Goal: Task Accomplishment & Management: Manage account settings

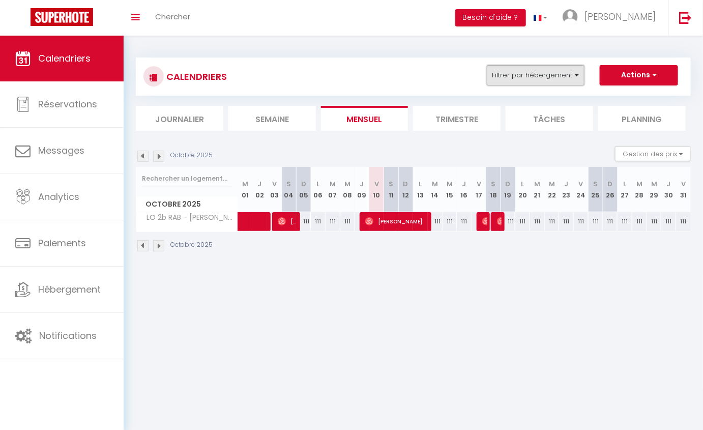
click at [546, 75] on button "Filtrer par hébergement" at bounding box center [536, 75] width 98 height 20
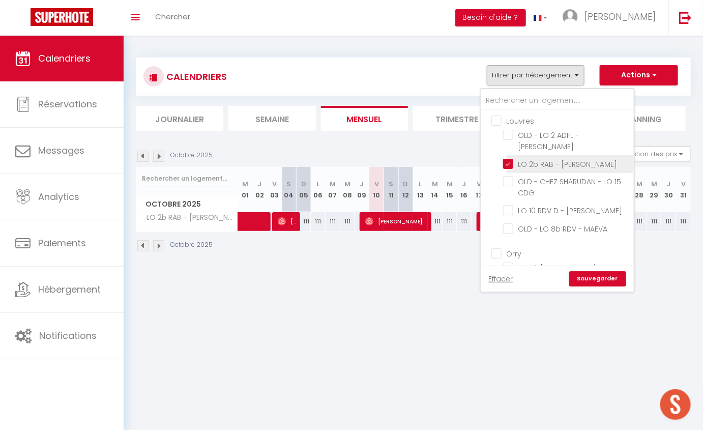
click at [511, 167] on input "LO 2b RAB - [PERSON_NAME]" at bounding box center [566, 163] width 127 height 10
checkbox input "false"
click at [492, 277] on link "Effacer" at bounding box center [501, 278] width 24 height 11
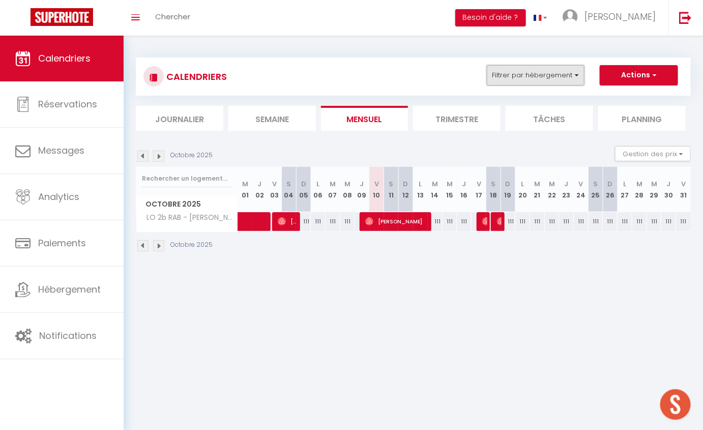
click at [522, 78] on button "Filtrer par hébergement" at bounding box center [536, 75] width 98 height 20
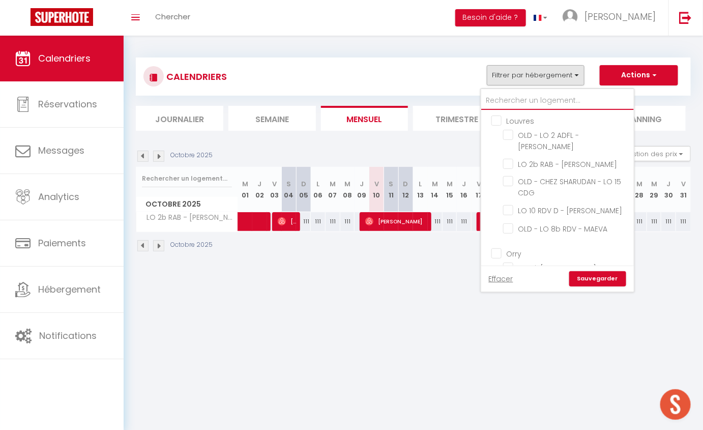
click at [508, 100] on input "text" at bounding box center [557, 101] width 153 height 18
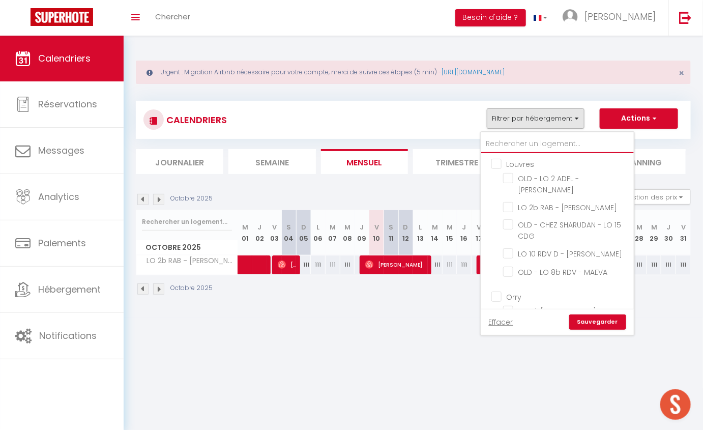
type input "v"
checkbox input "false"
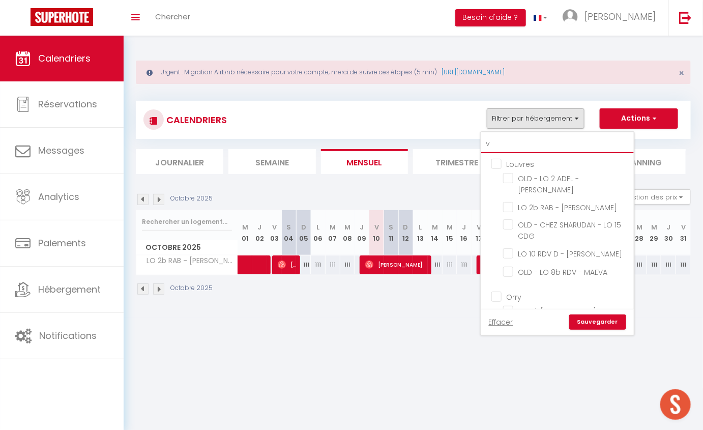
checkbox input "false"
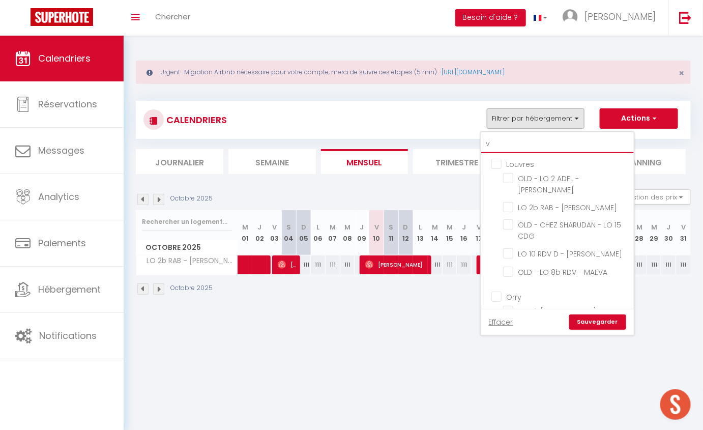
checkbox input "false"
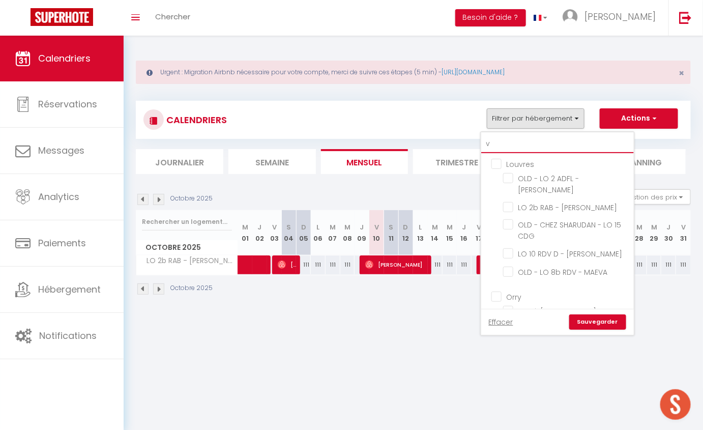
checkbox input "false"
type input "vi"
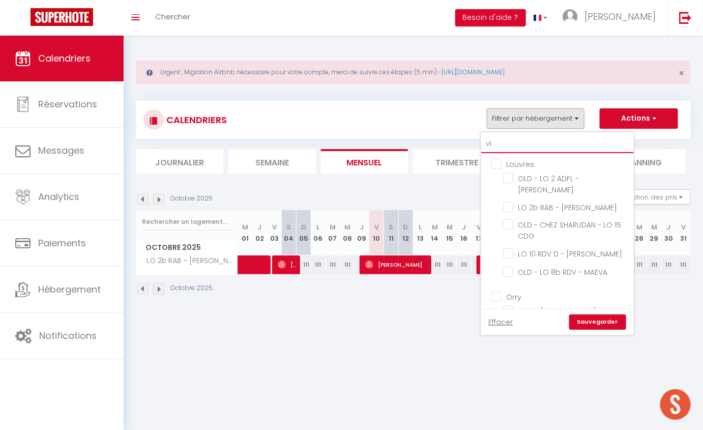
checkbox input "false"
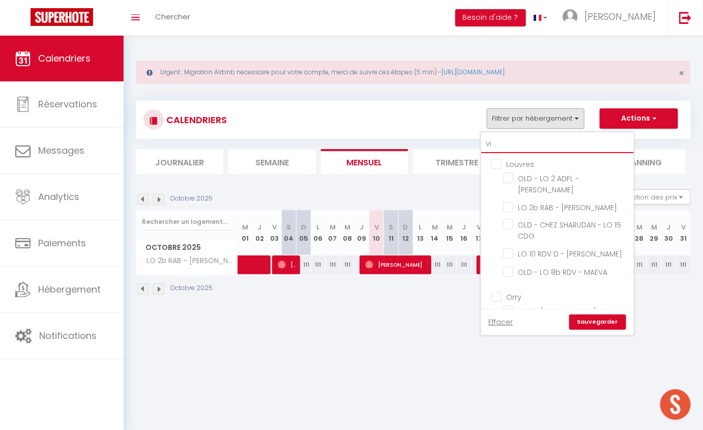
checkbox input "false"
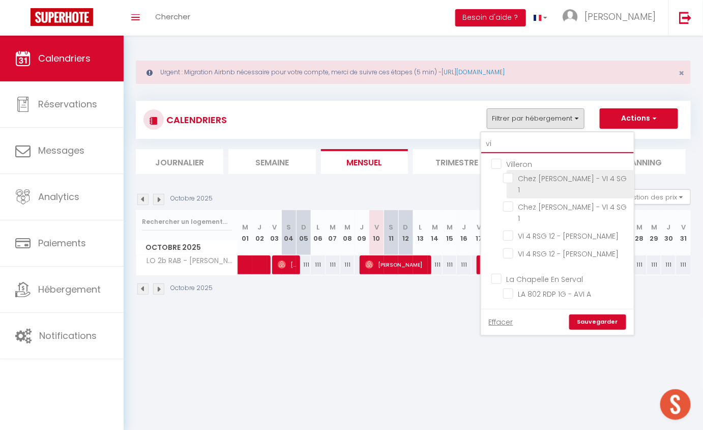
type input "vi"
click at [507, 176] on input "Chez [PERSON_NAME] - VI 4 SG 1" at bounding box center [566, 178] width 127 height 10
checkbox input "true"
checkbox input "false"
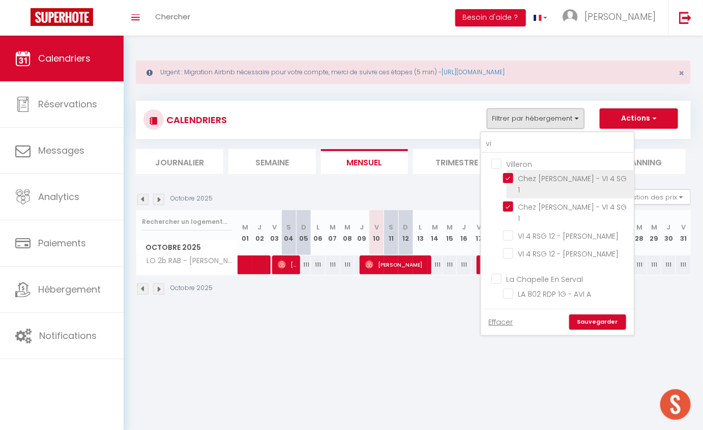
checkbox input "false"
click at [603, 321] on link "Sauvegarder" at bounding box center [597, 321] width 57 height 15
